Goal: Find specific page/section: Find specific page/section

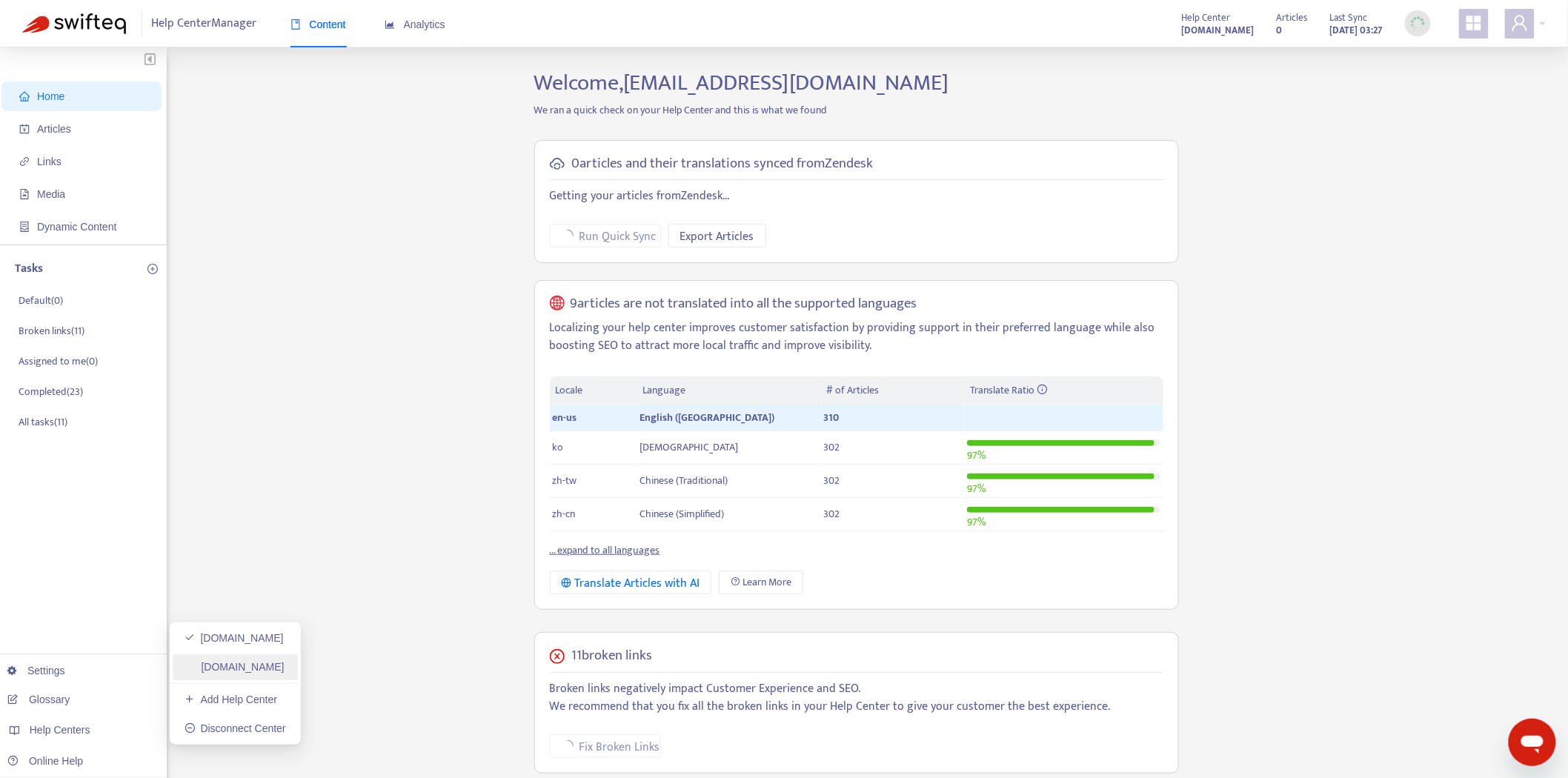
click at [252, 667] on link "[DOMAIN_NAME]" at bounding box center [234, 666] width 100 height 12
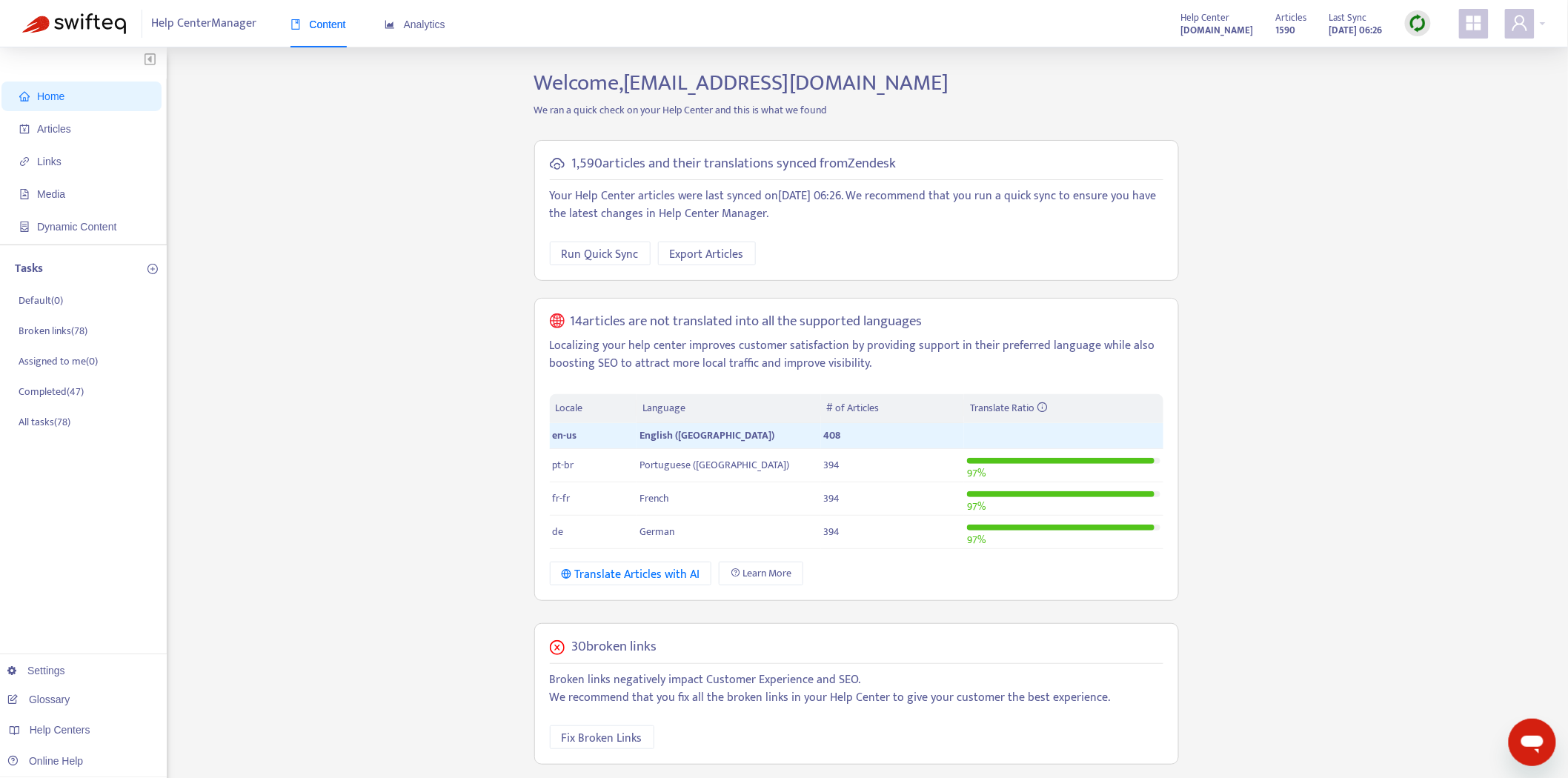
click at [1431, 28] on div at bounding box center [1417, 23] width 26 height 29
click at [1420, 25] on img at bounding box center [1417, 23] width 19 height 19
click at [1419, 45] on link "Quick Sync" at bounding box center [1448, 53] width 63 height 17
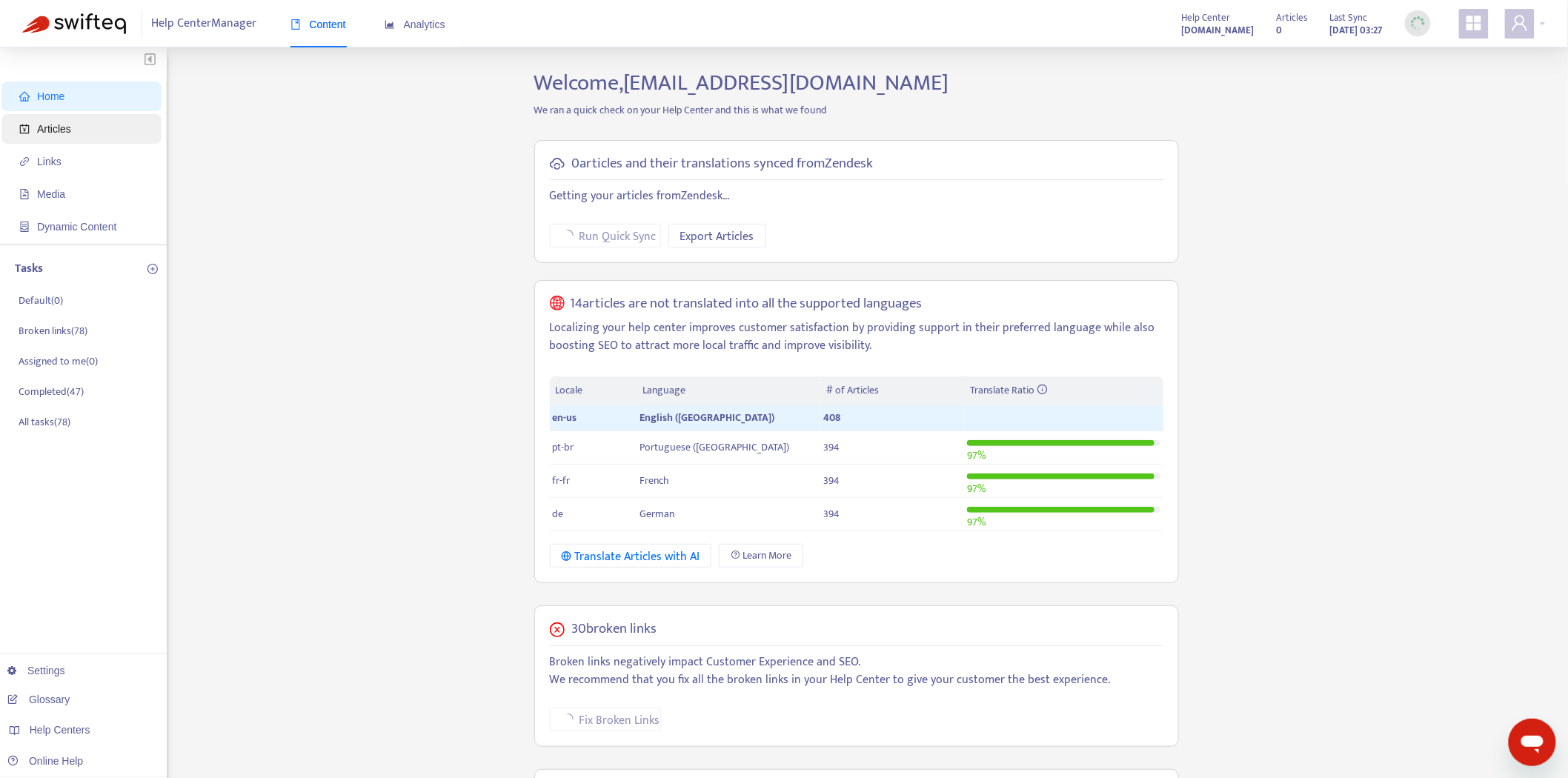
click at [37, 120] on span "Articles" at bounding box center [84, 129] width 130 height 29
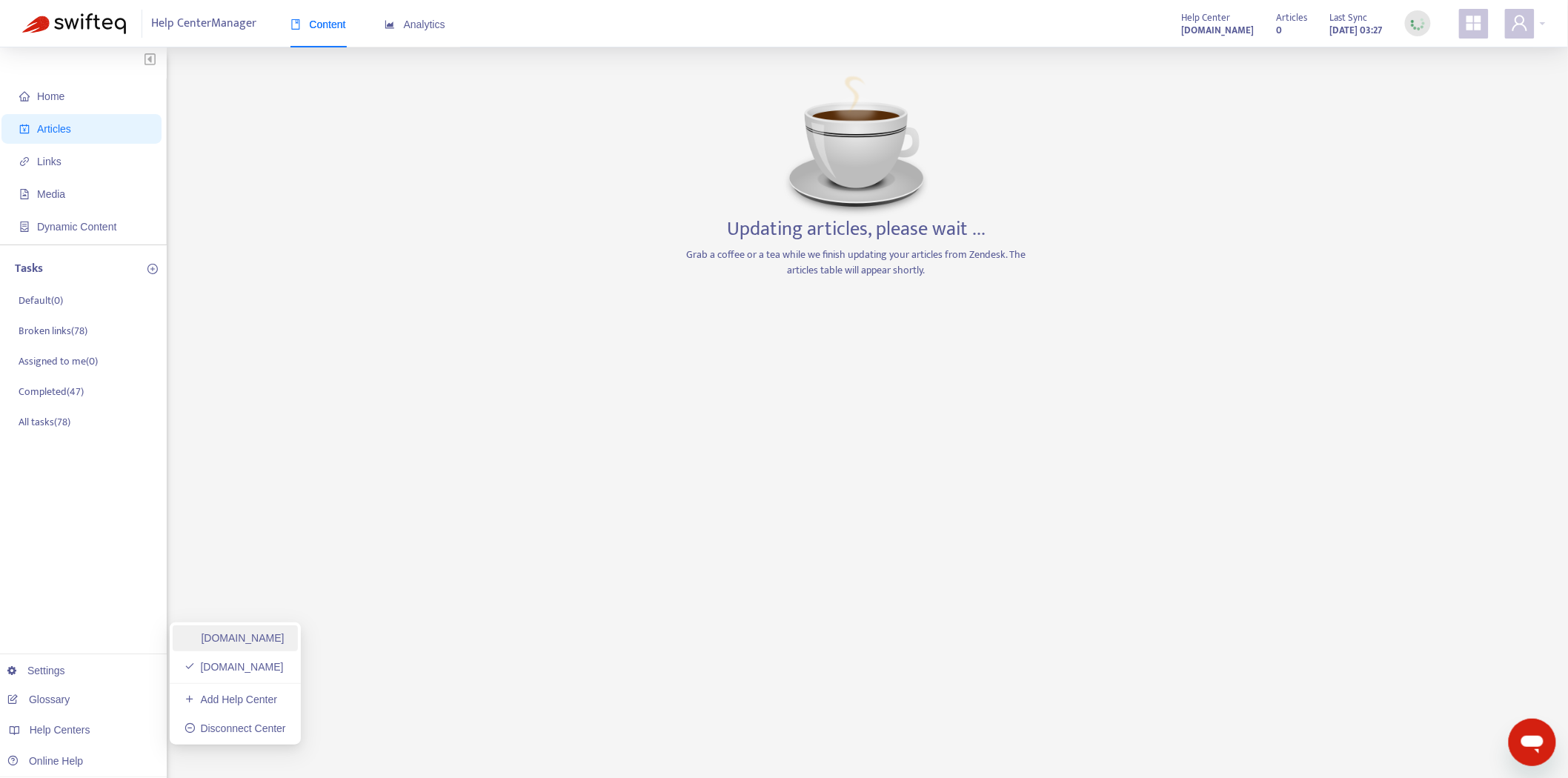
click at [233, 634] on link "[DOMAIN_NAME]" at bounding box center [234, 638] width 100 height 12
